Goal: Information Seeking & Learning: Learn about a topic

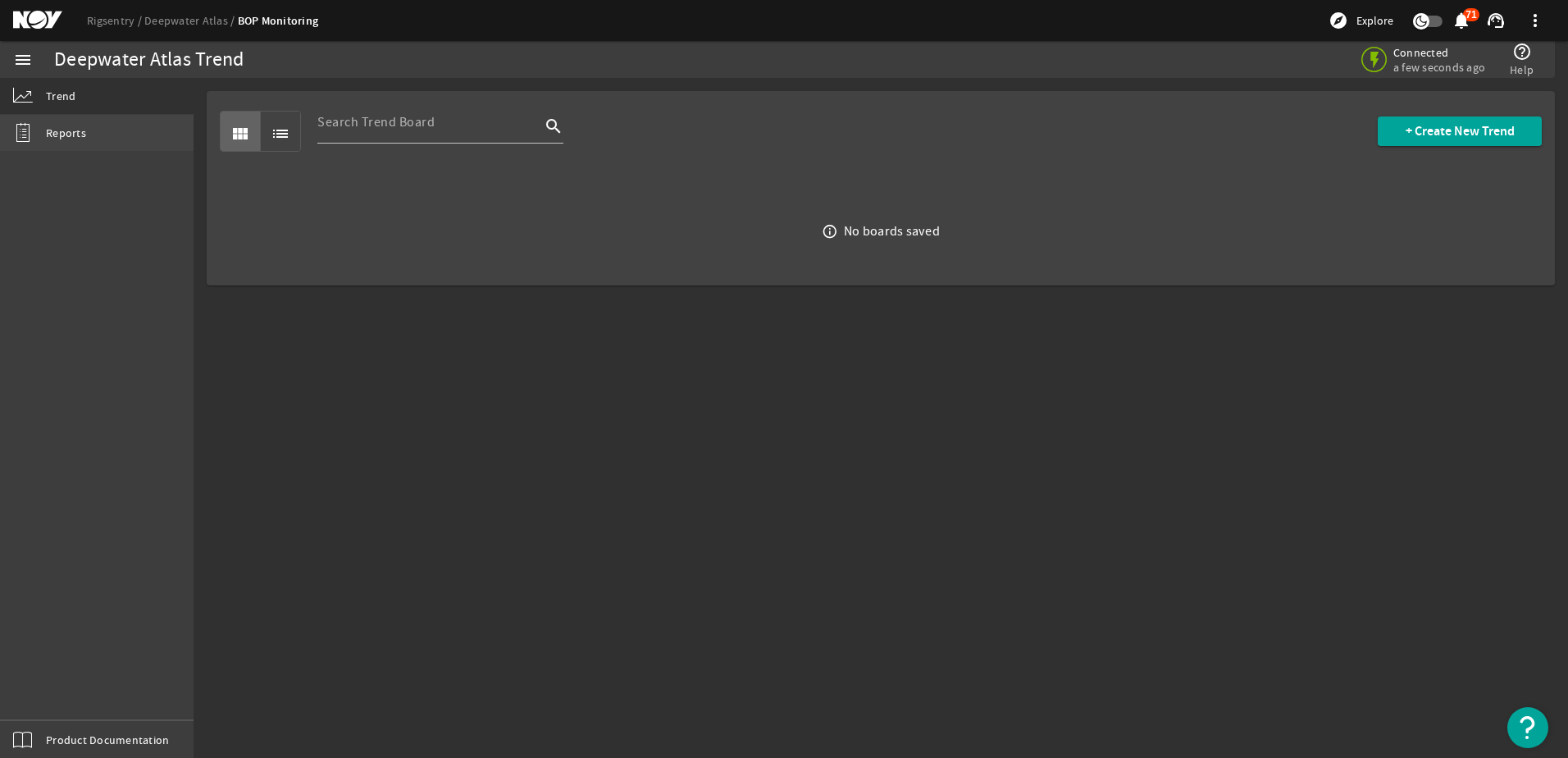
click at [42, 131] on link "Reports" at bounding box center [96, 132] width 193 height 36
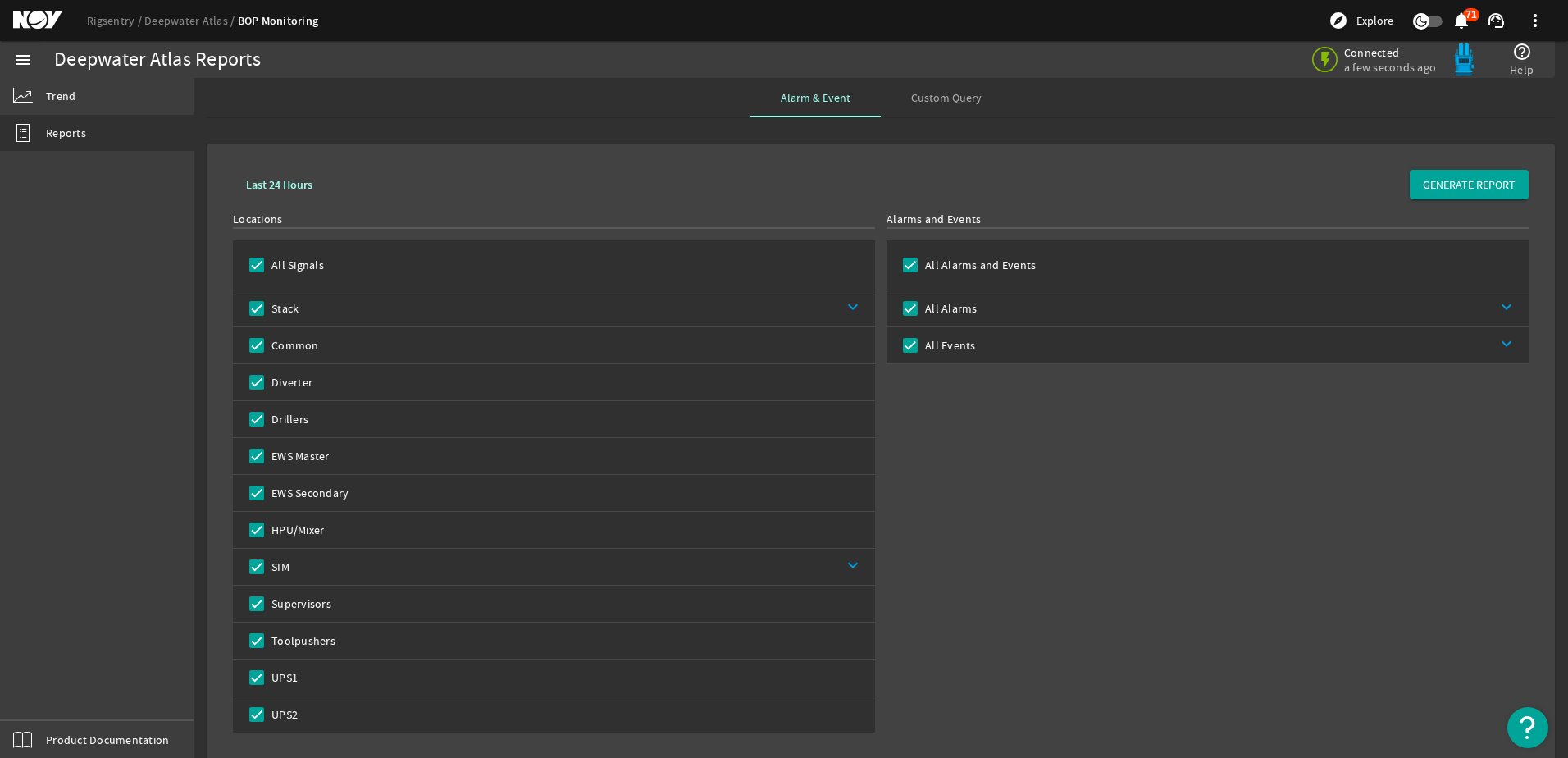
click at [21, 58] on mat-icon "menu" at bounding box center [23, 60] width 19 height 19
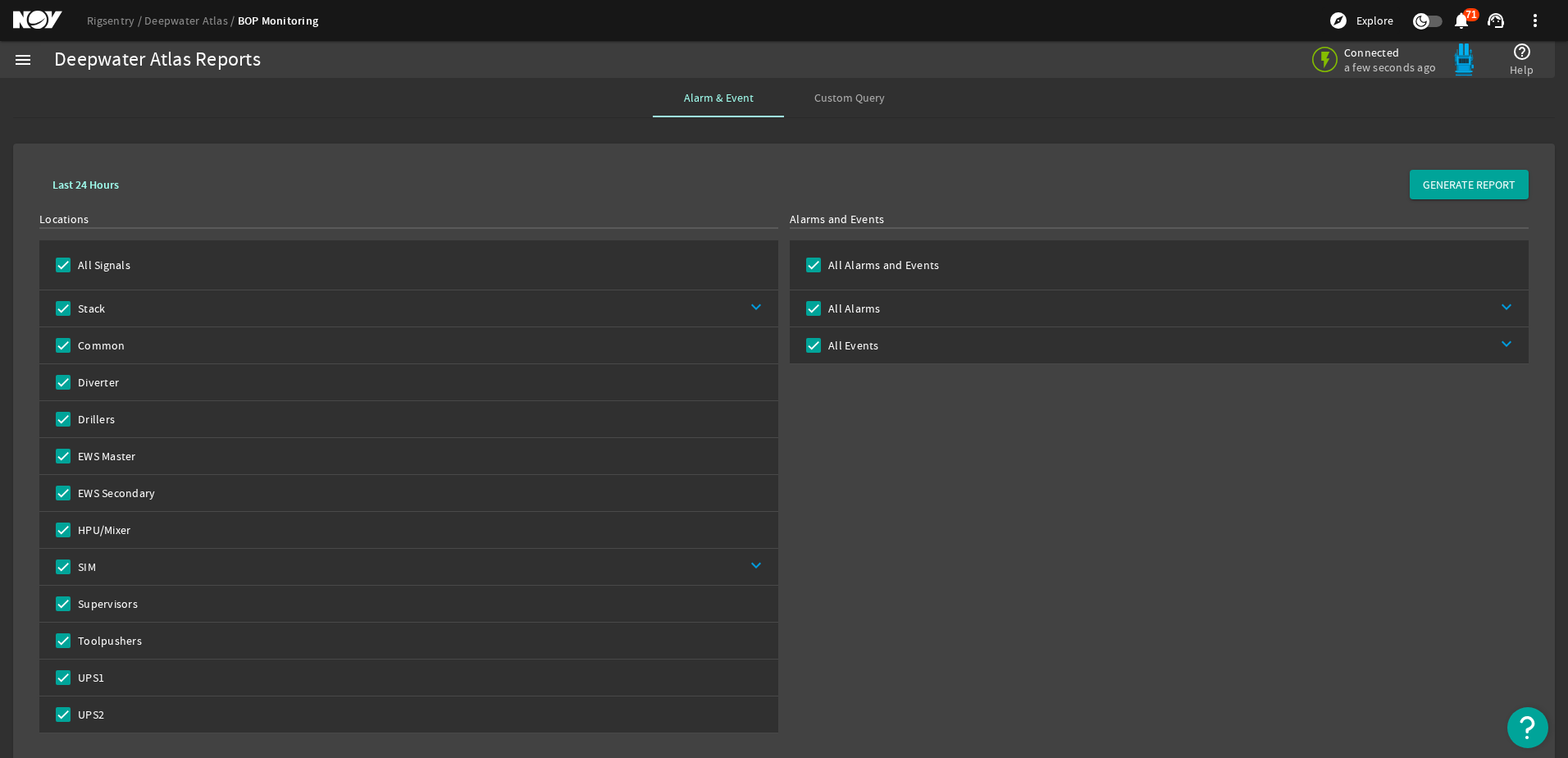
click at [21, 58] on mat-icon "menu" at bounding box center [23, 60] width 19 height 19
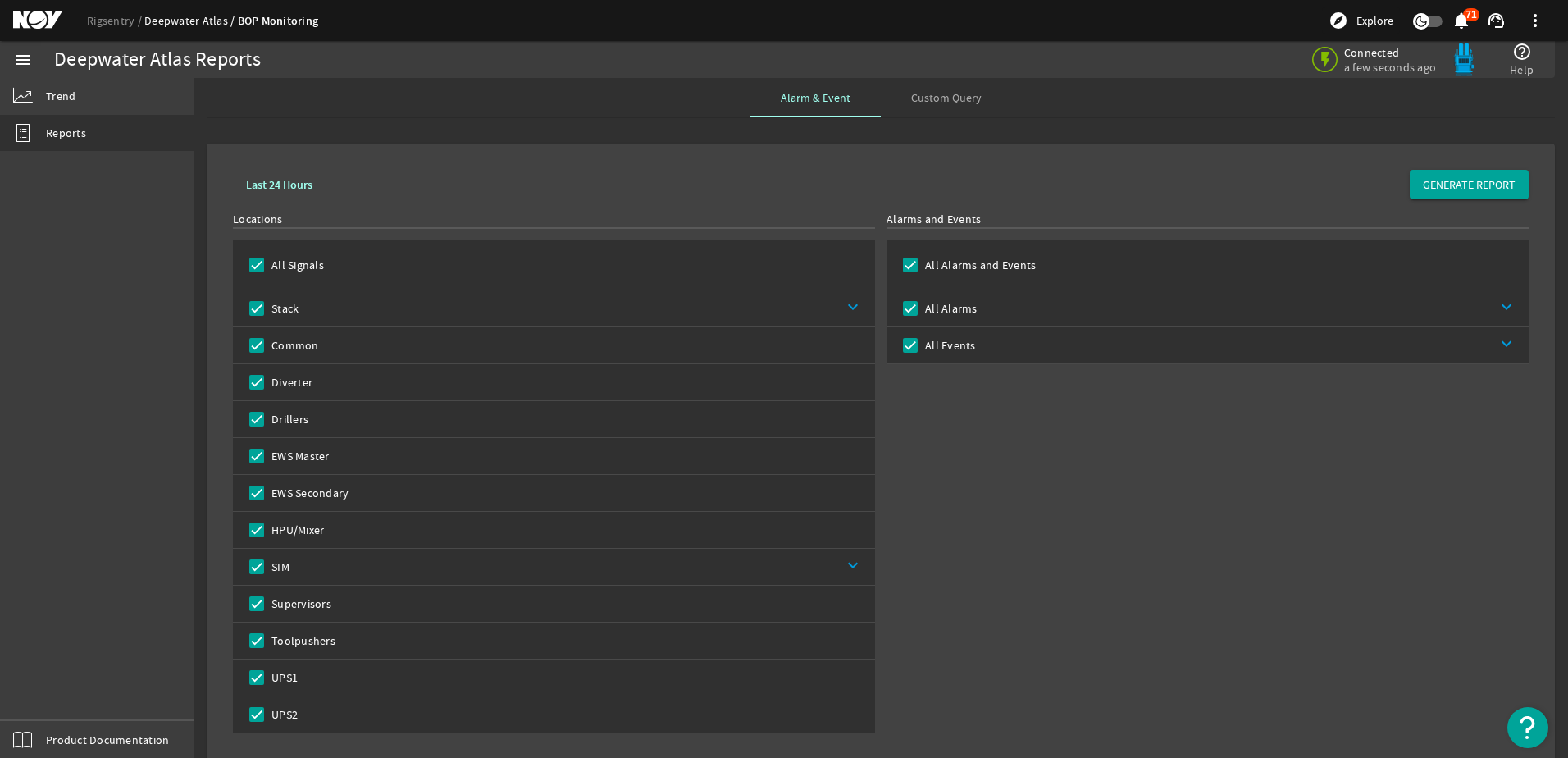
click at [183, 22] on link "Deepwater Atlas" at bounding box center [191, 20] width 94 height 15
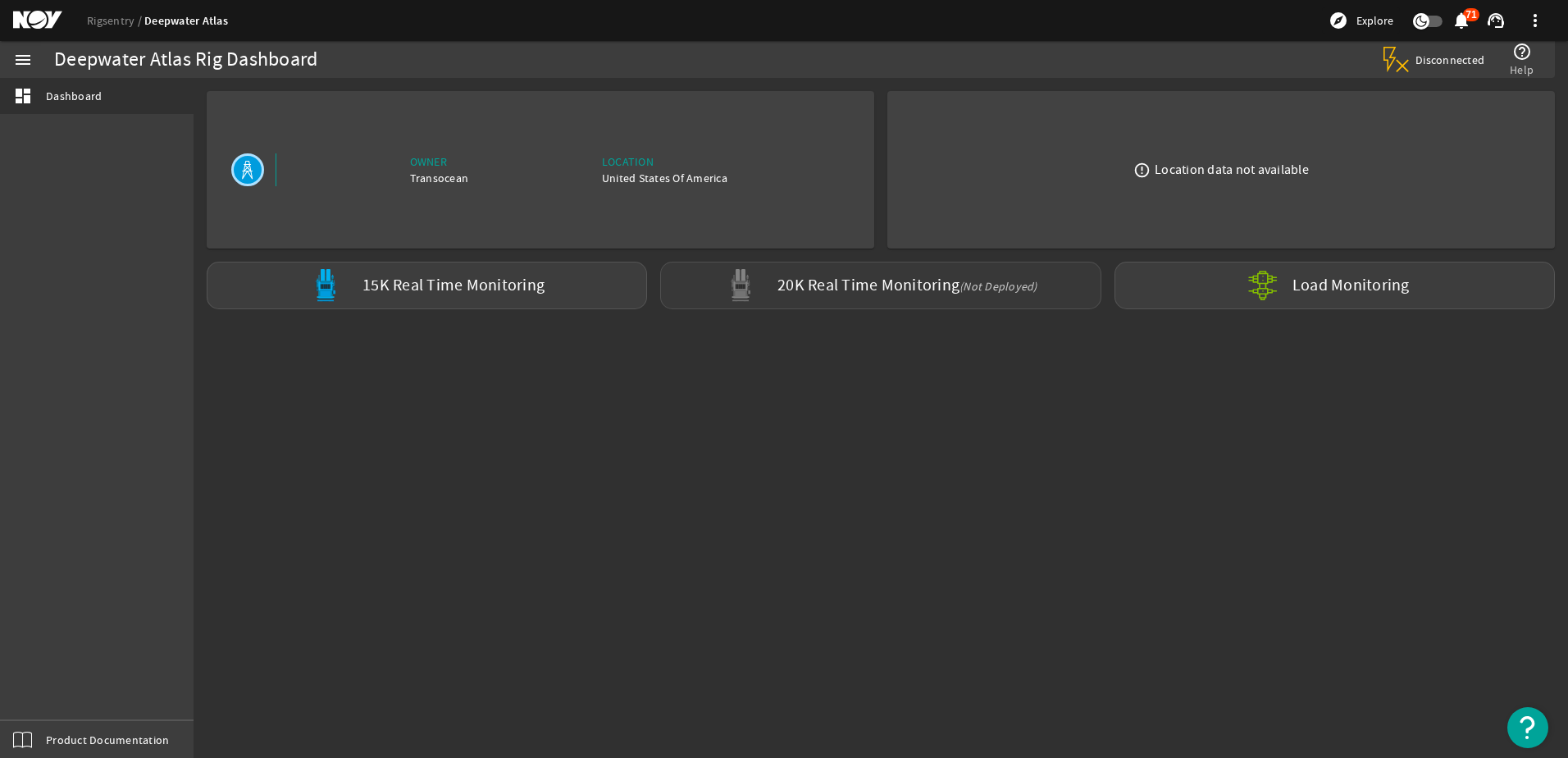
click at [786, 284] on label "20K Real Time Monitoring (Not Deployed)" at bounding box center [907, 286] width 260 height 18
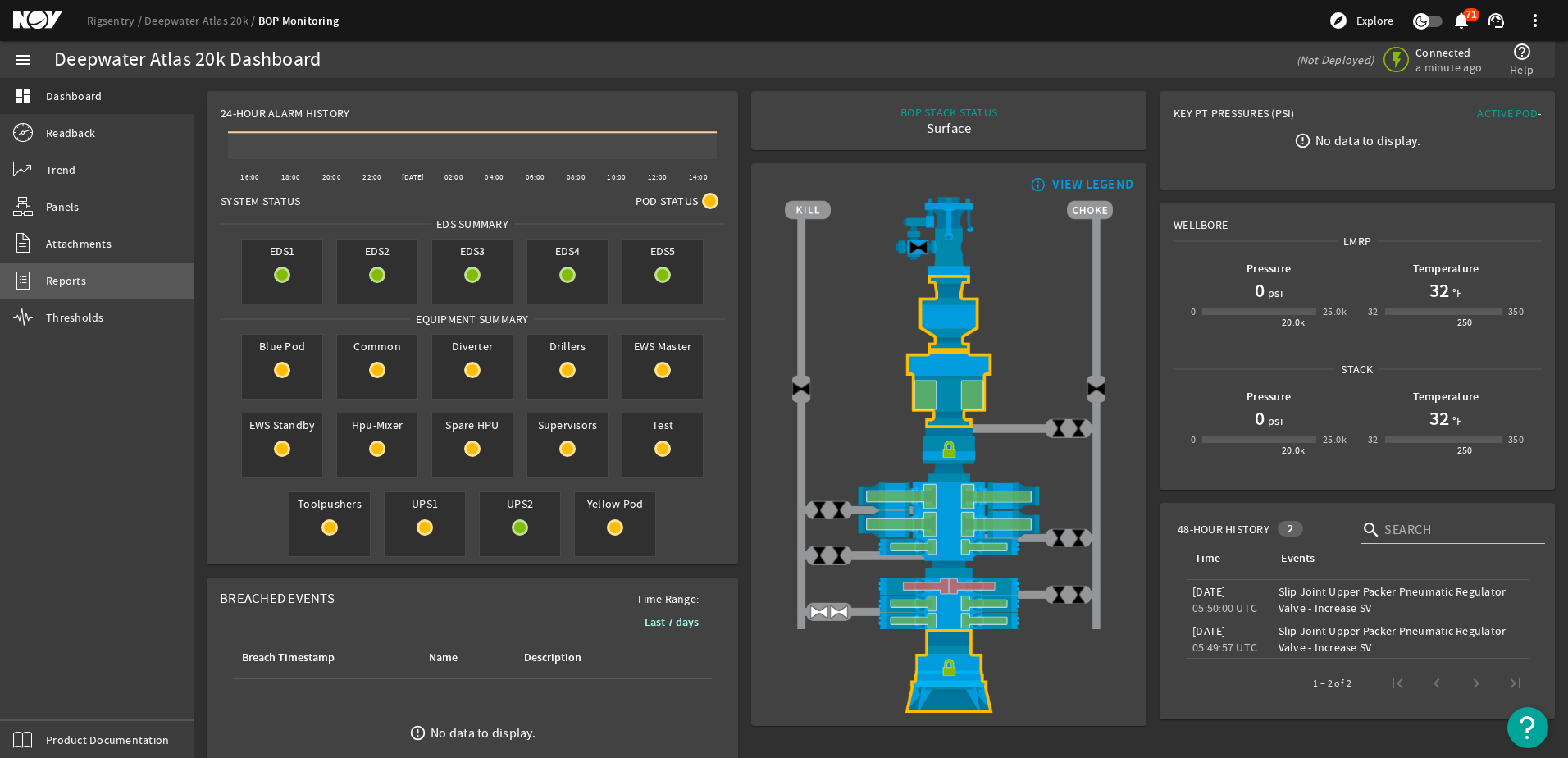
click at [66, 291] on link "Reports" at bounding box center [96, 280] width 193 height 36
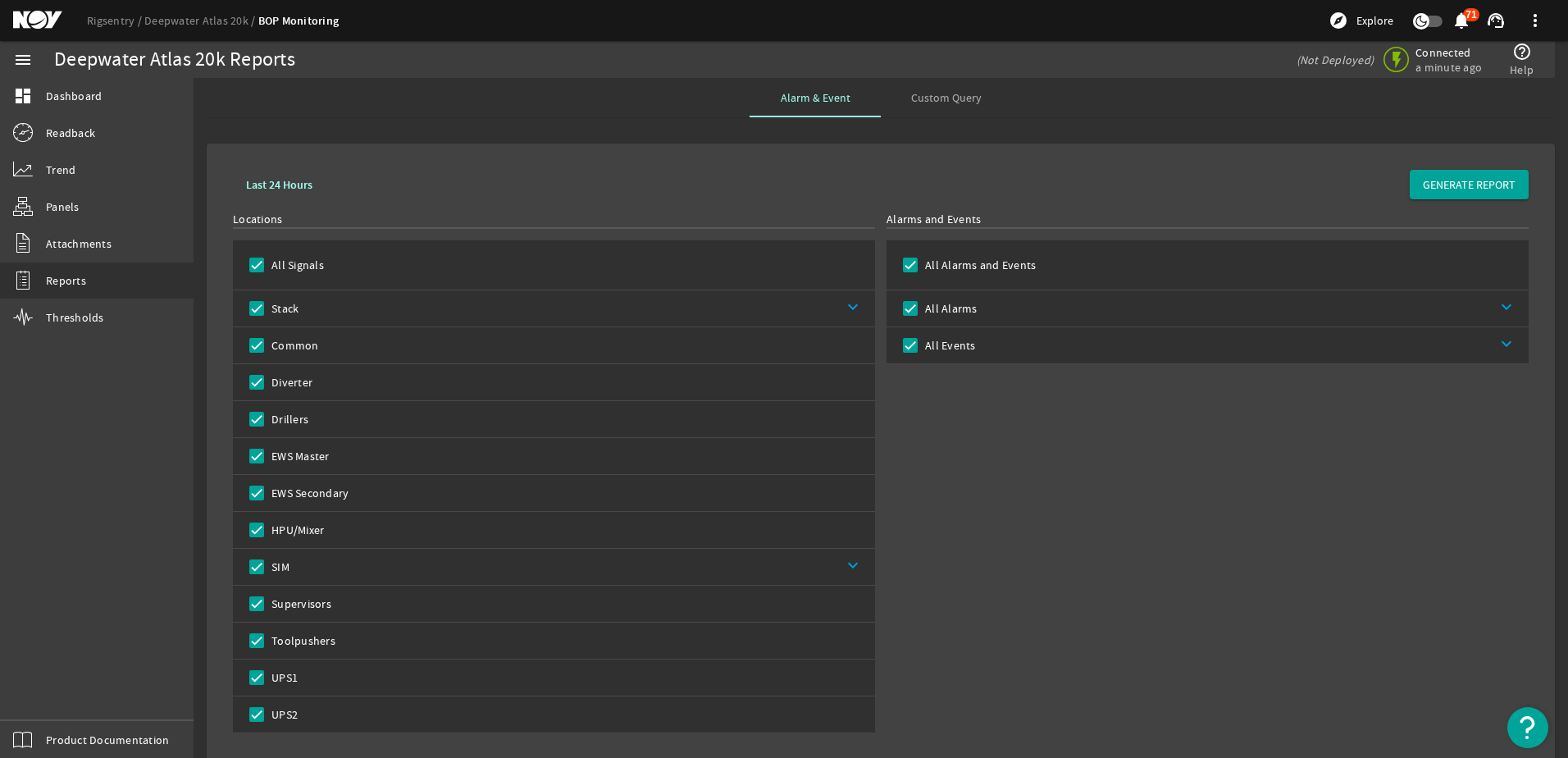
click at [12, 53] on div "menu" at bounding box center [23, 60] width 46 height 37
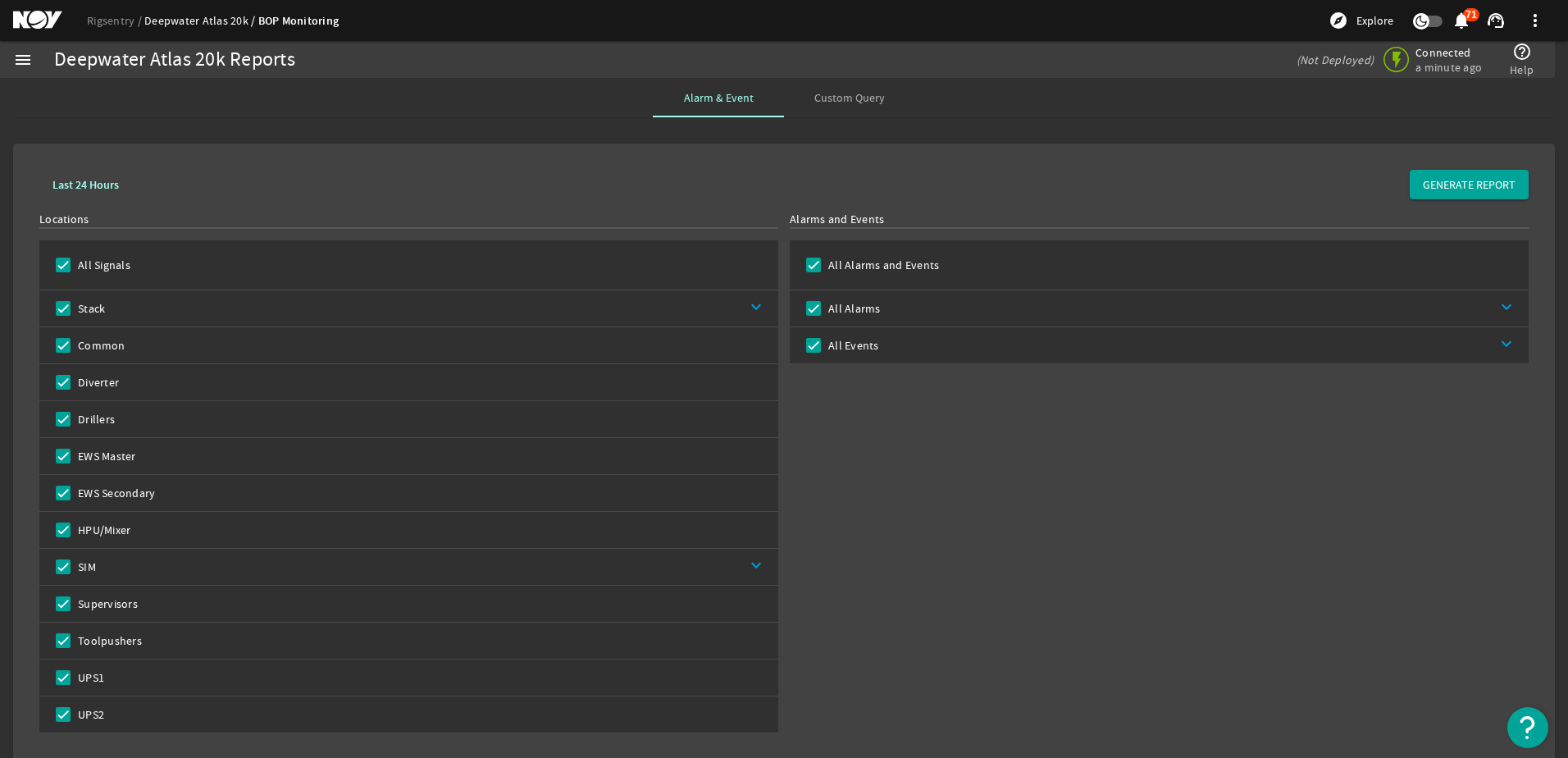
click at [186, 18] on link "Deepwater Atlas 20k" at bounding box center [201, 20] width 114 height 15
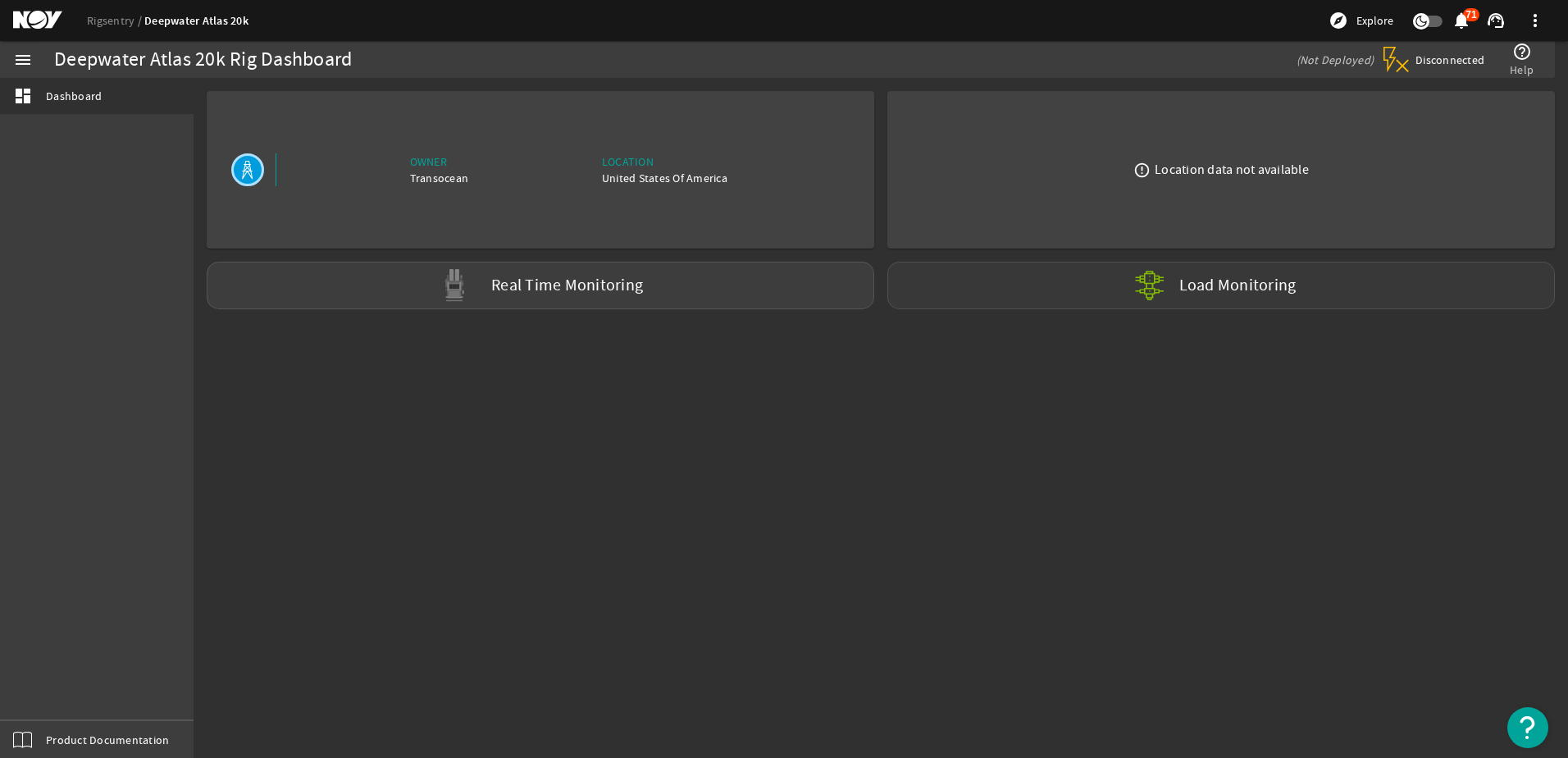
click at [1214, 292] on label "Load Monitoring" at bounding box center [1238, 285] width 117 height 17
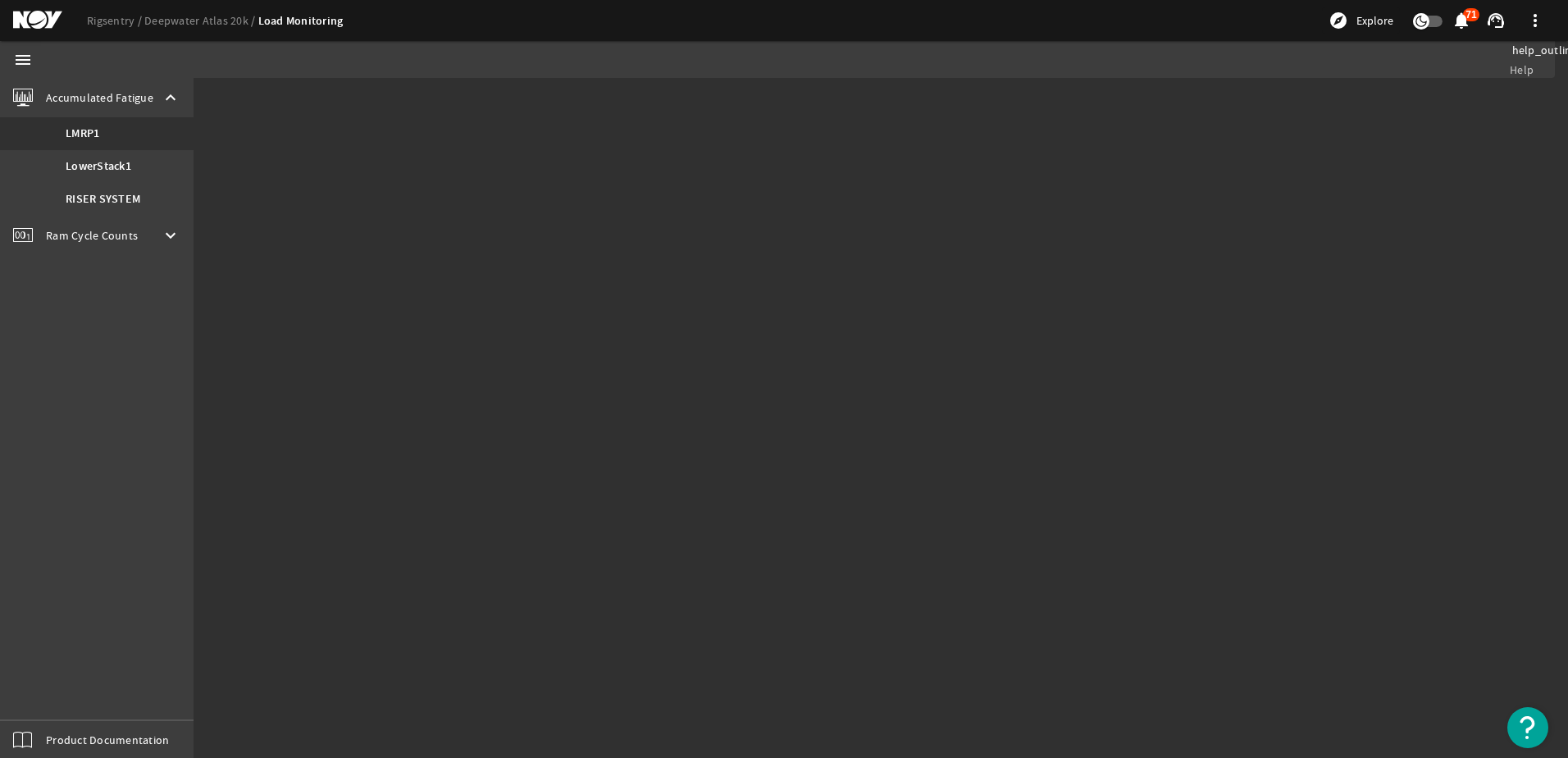
click at [94, 240] on span "Ram Cycle Counts" at bounding box center [91, 235] width 92 height 17
click at [86, 176] on b "LowerStack1" at bounding box center [98, 172] width 66 height 17
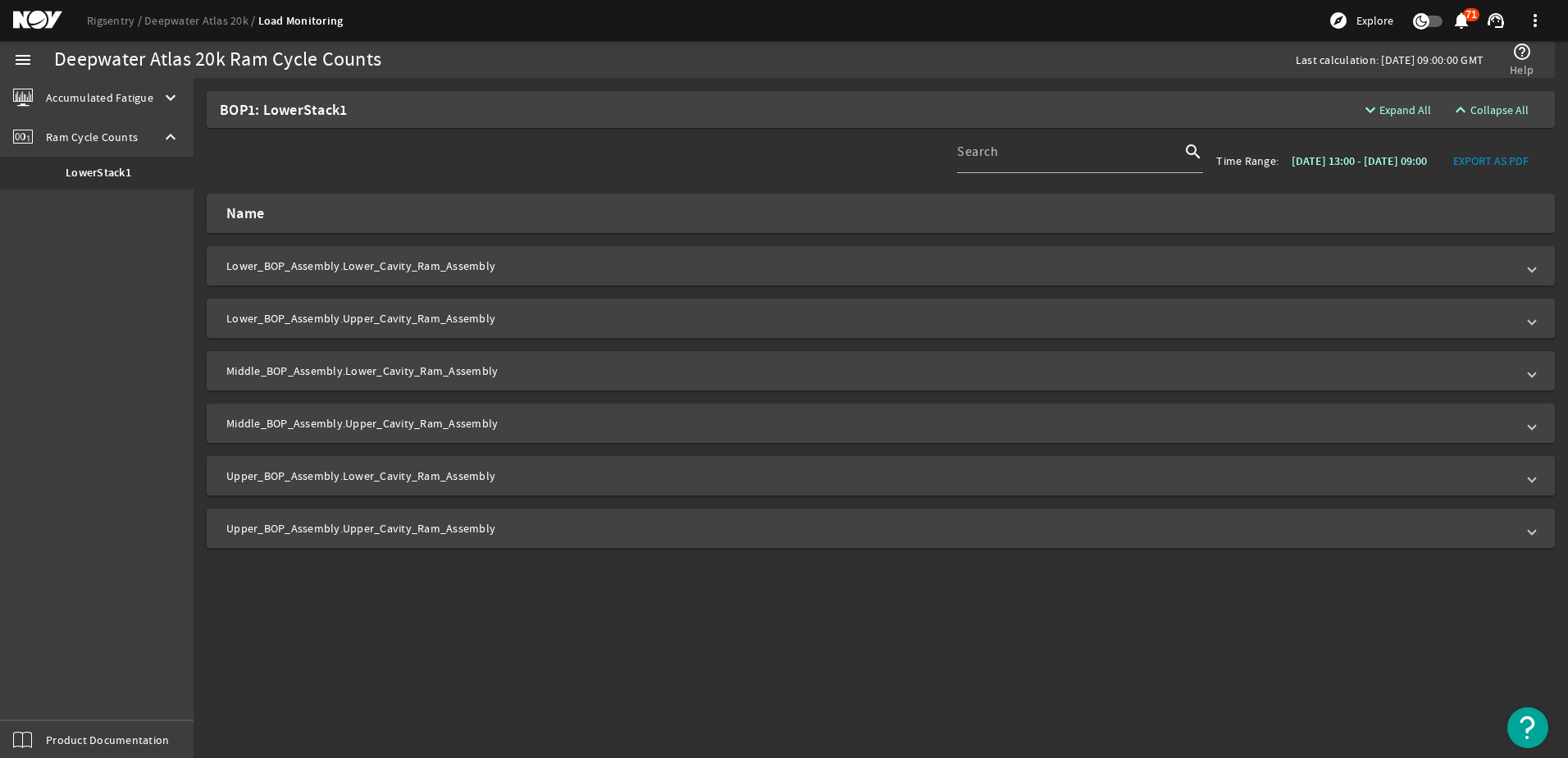
click at [432, 256] on mat-expansion-panel-header "Lower_BOP_Assembly.Lower_Cavity_Ram_Assembly" at bounding box center [881, 265] width 1348 height 39
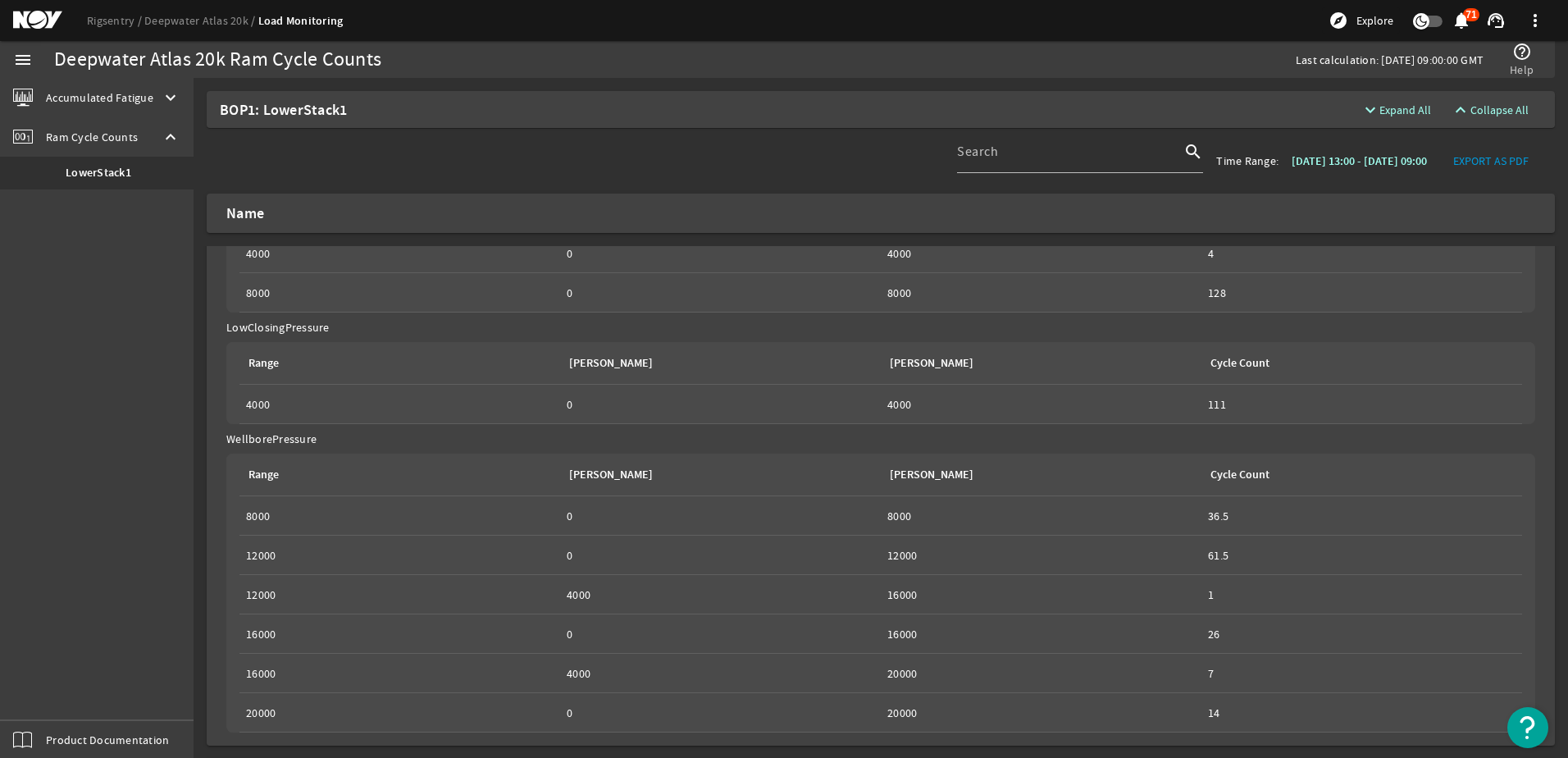
scroll to position [164, 0]
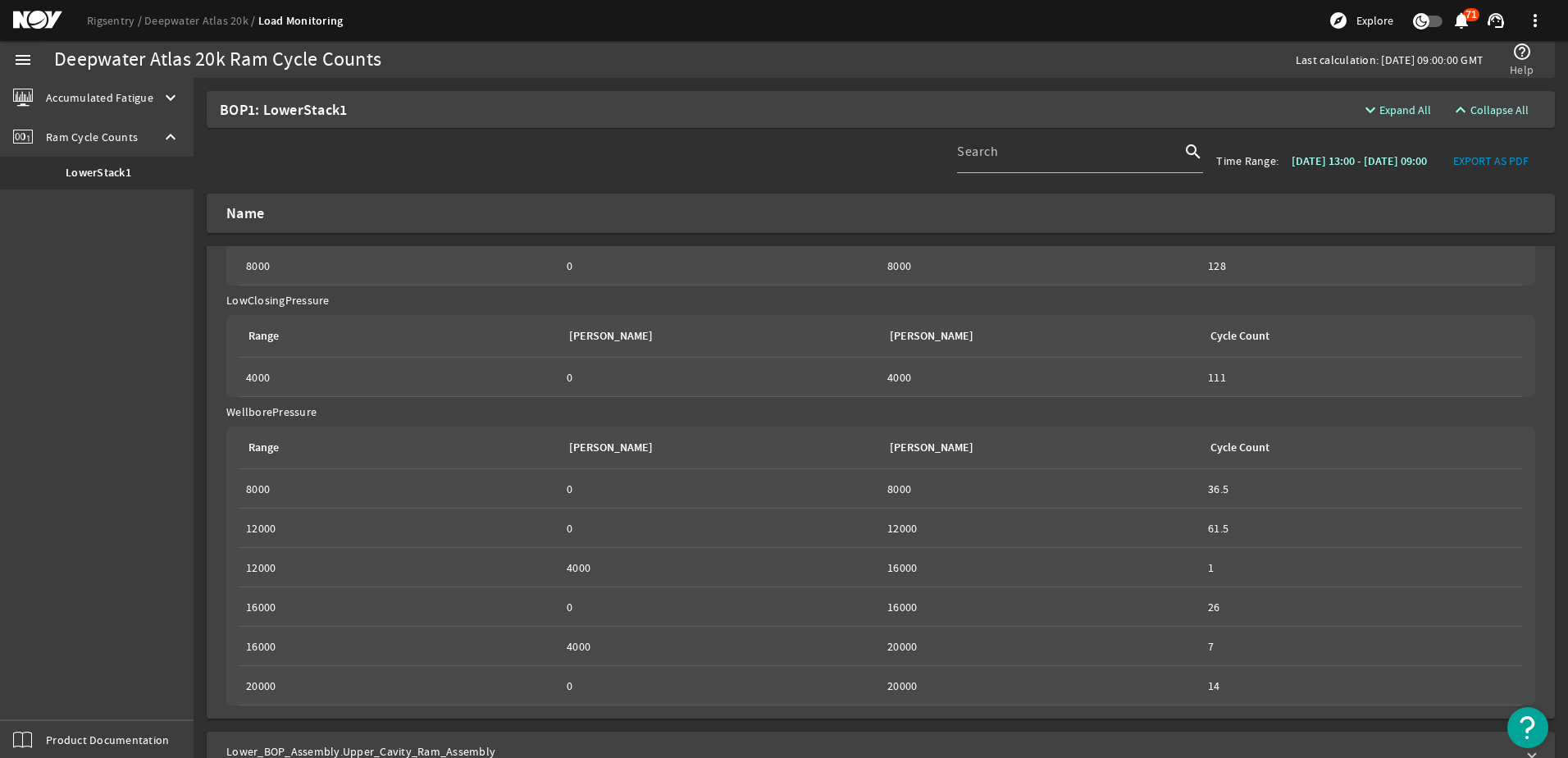
click at [124, 95] on span "Accumulated Fatigue" at bounding box center [99, 97] width 108 height 17
click at [99, 130] on b "LMRP1" at bounding box center [82, 133] width 33 height 17
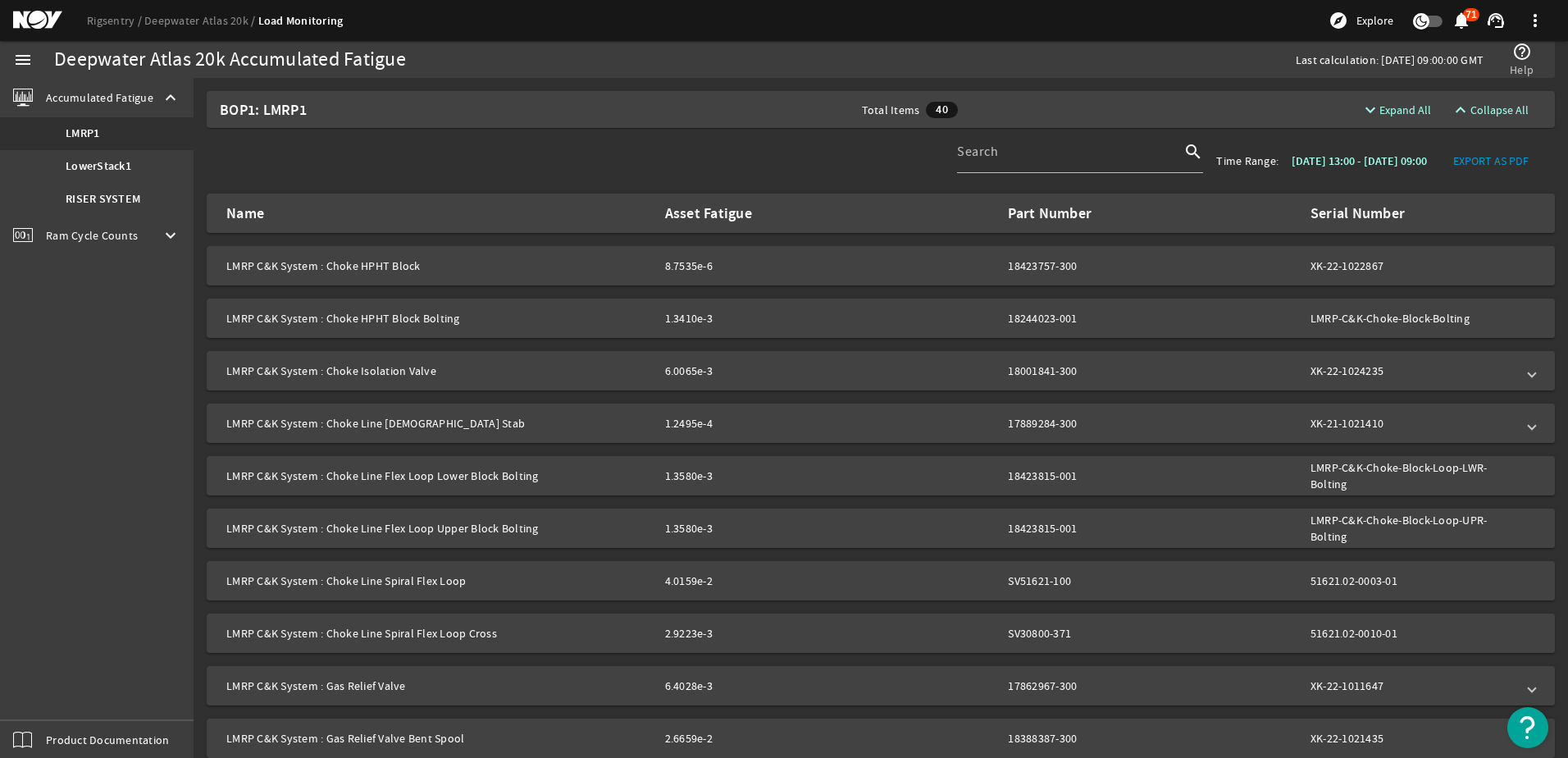
click at [566, 376] on mat-panel-title "LMRP C&K System : Choke Isolation Valve" at bounding box center [439, 370] width 425 height 17
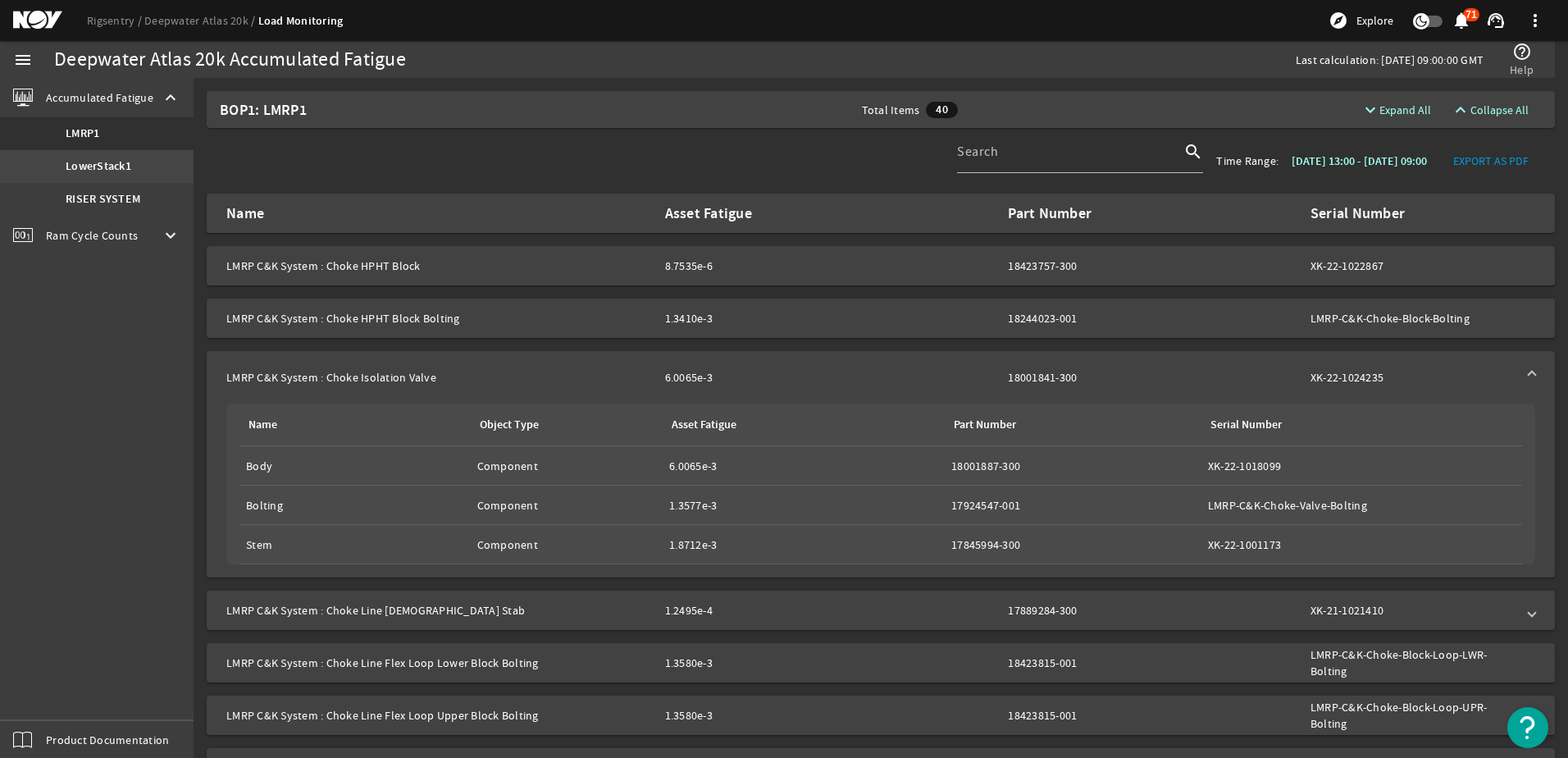
click at [99, 165] on b "LowerStack1" at bounding box center [98, 166] width 66 height 17
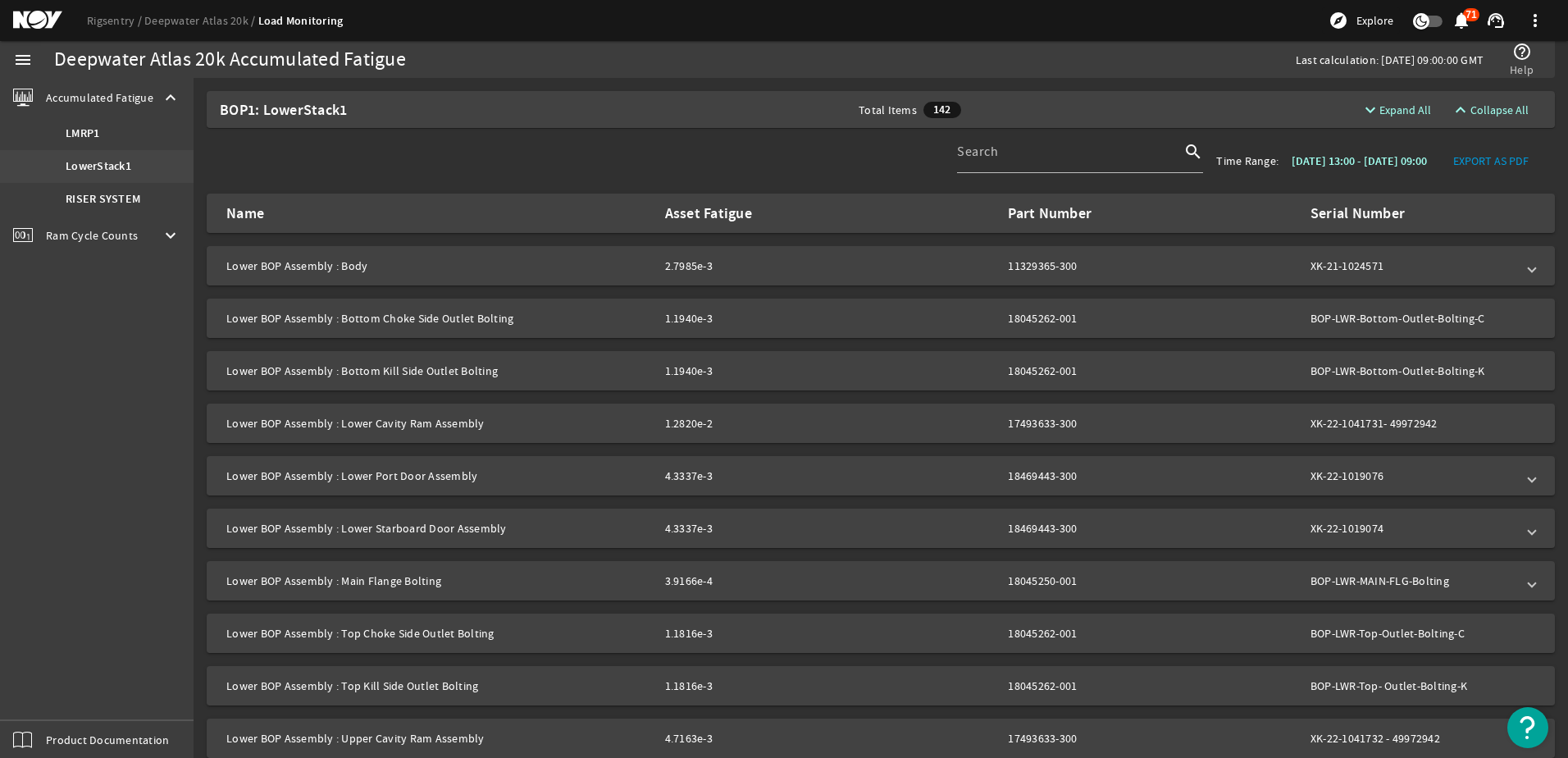
click at [100, 168] on b "LowerStack1" at bounding box center [98, 166] width 66 height 17
click at [110, 201] on b "RISER SYSTEM" at bounding box center [102, 199] width 74 height 17
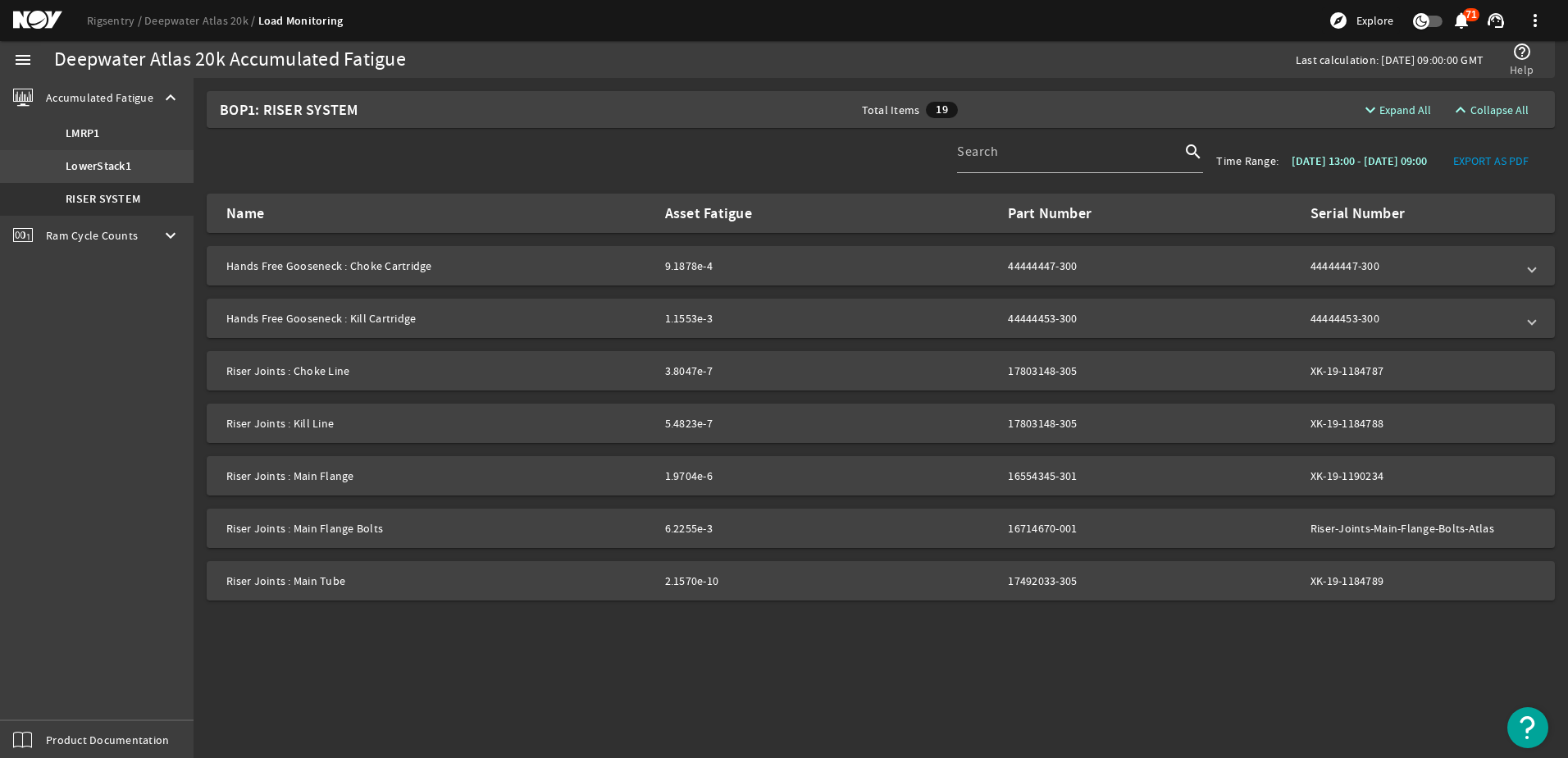
click at [103, 159] on b "LowerStack1" at bounding box center [98, 166] width 66 height 17
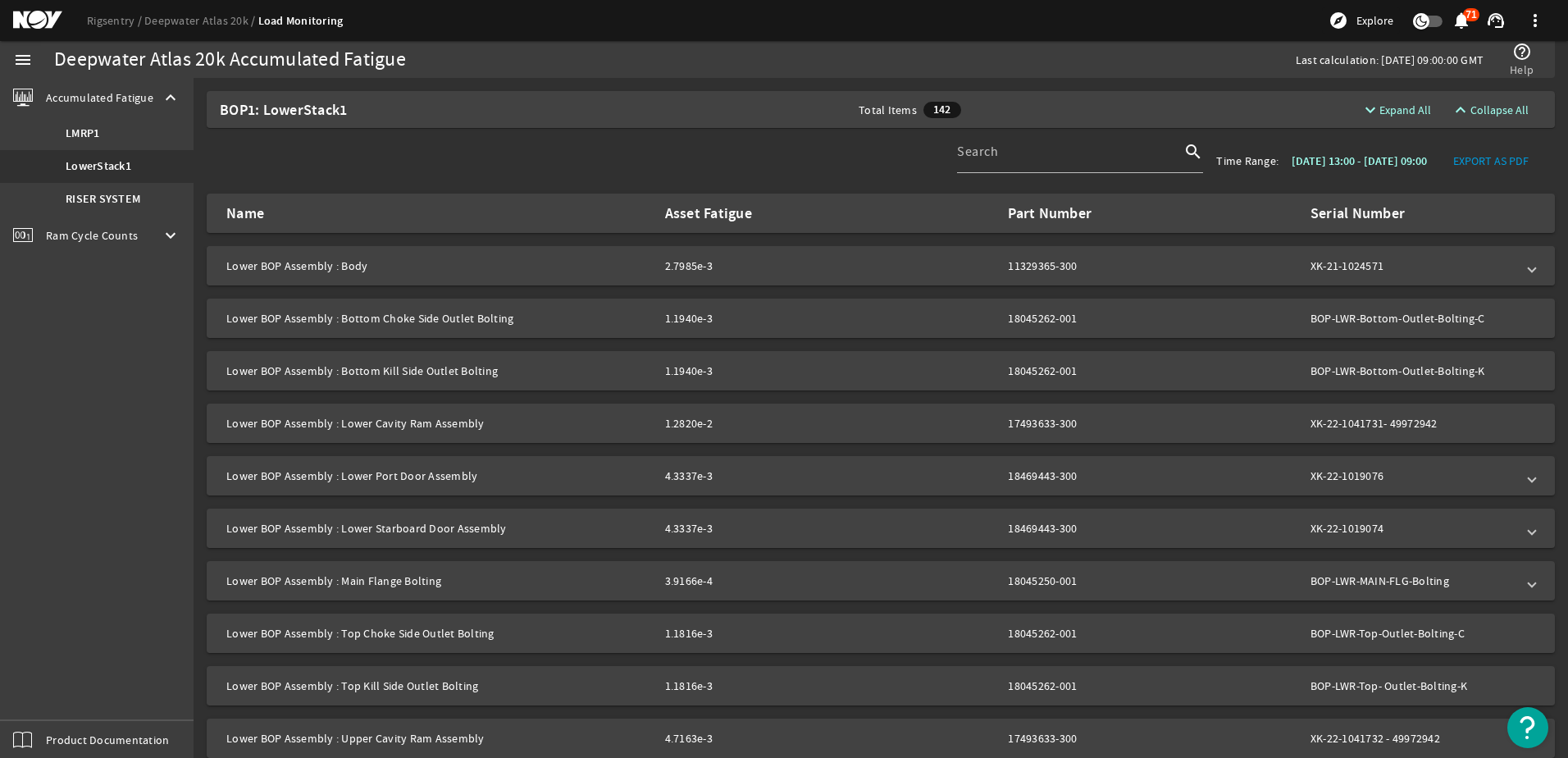
click at [1529, 270] on span at bounding box center [1531, 265] width 6 height 17
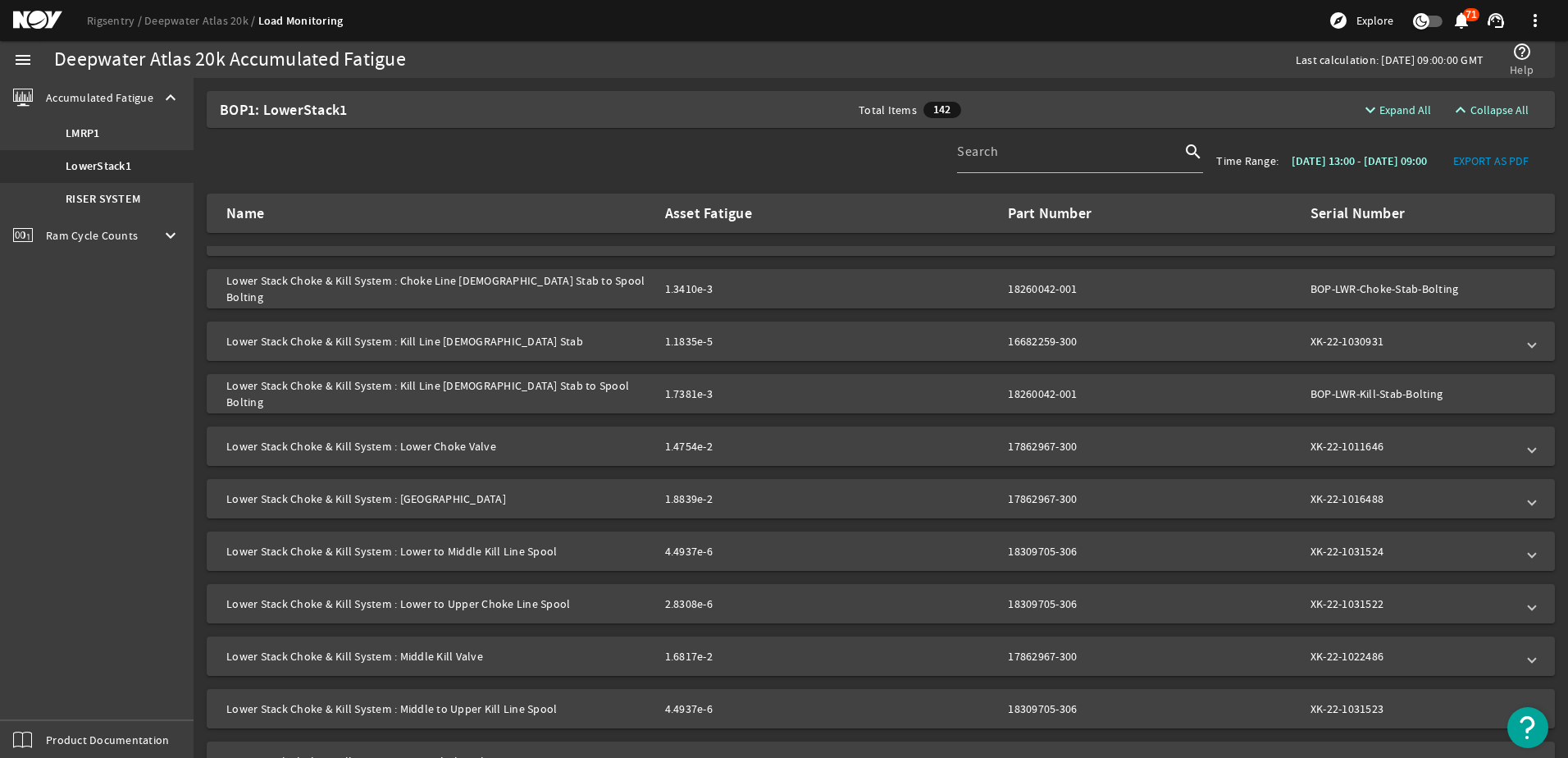
scroll to position [820, 0]
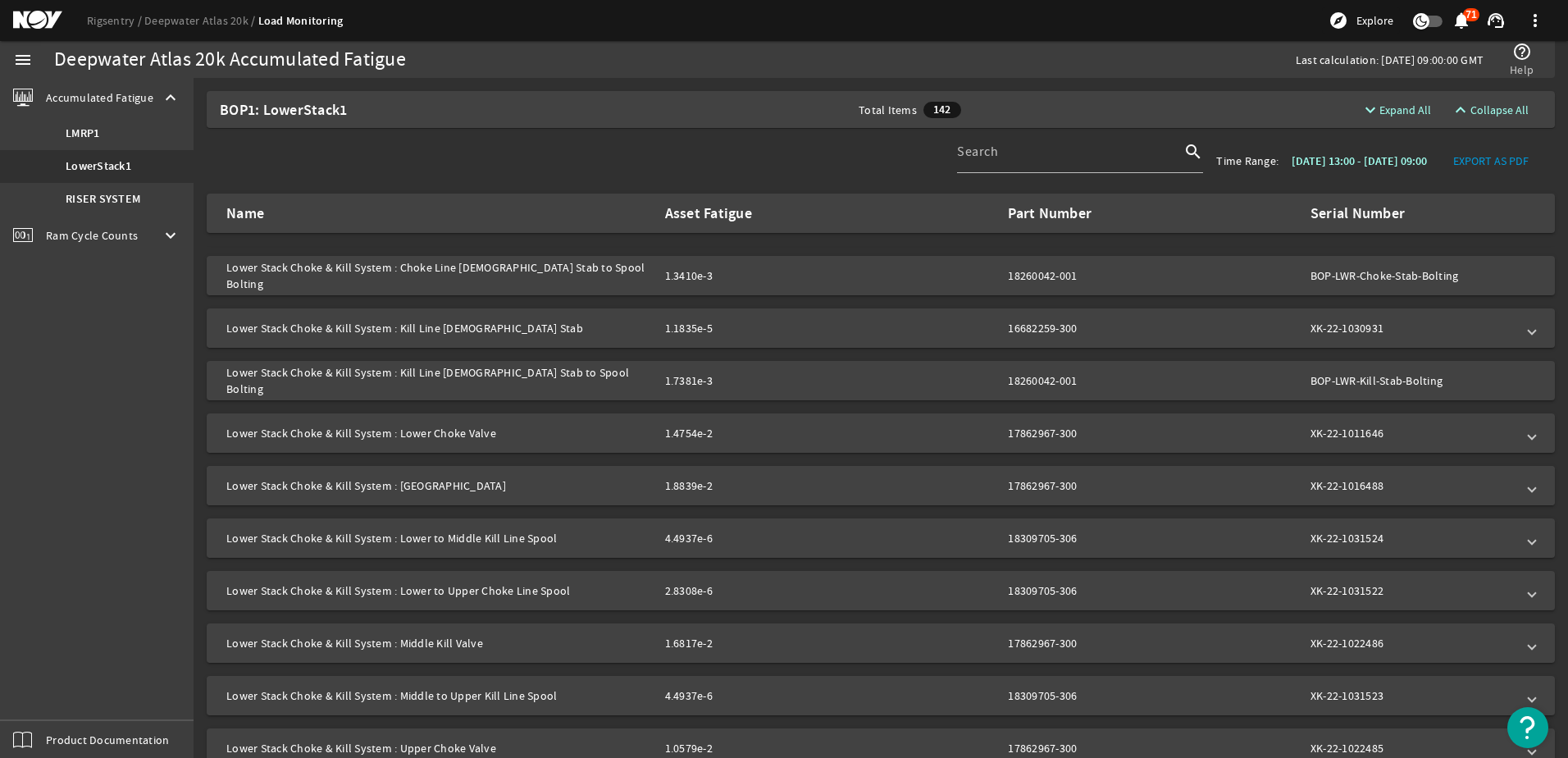
click at [1485, 491] on div "XK-22-1016488" at bounding box center [1413, 485] width 205 height 17
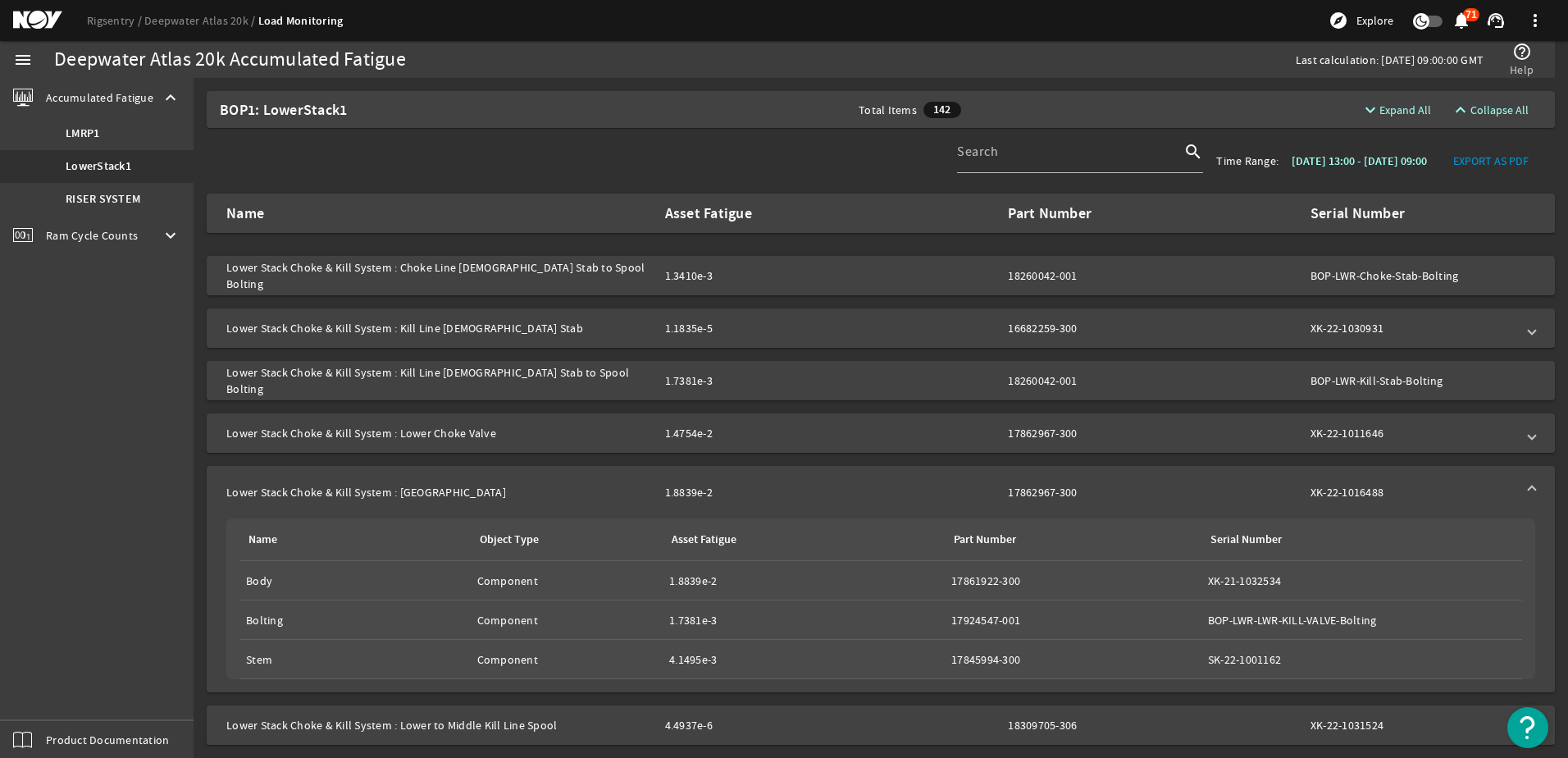
scroll to position [902, 0]
